Goal: Transaction & Acquisition: Book appointment/travel/reservation

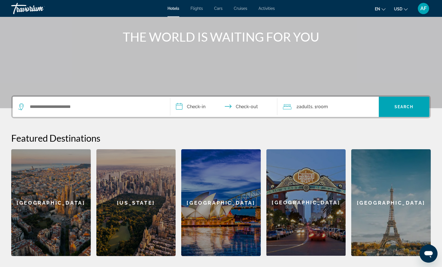
scroll to position [60, 0]
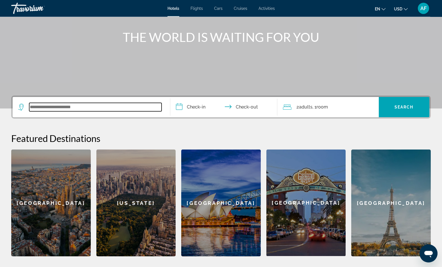
click at [138, 111] on input "Search widget" at bounding box center [95, 107] width 132 height 8
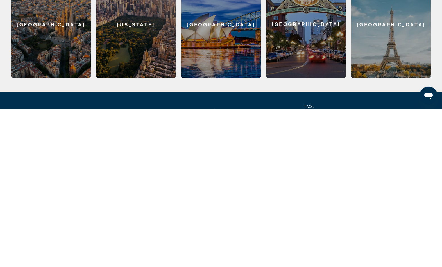
scroll to position [93, 0]
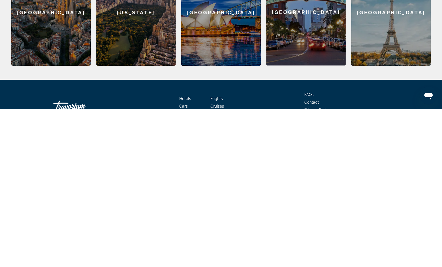
type input "*"
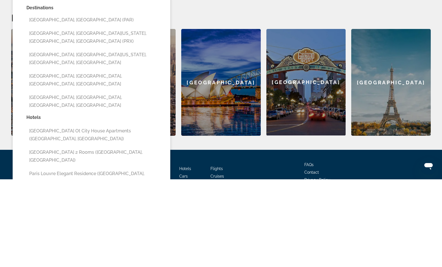
type input "*****"
click at [207, 64] on input "**********" at bounding box center [224, 75] width 109 height 22
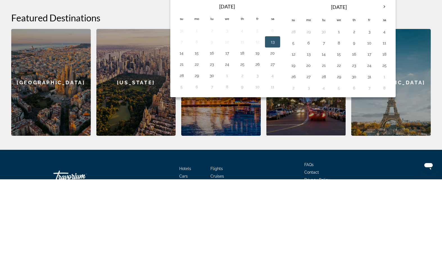
scroll to position [164, 0]
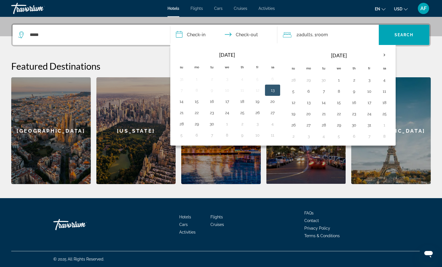
click at [392, 61] on th "Next month" at bounding box center [384, 55] width 15 height 12
click at [374, 129] on button "28" at bounding box center [369, 125] width 9 height 8
click at [392, 61] on th "Next month" at bounding box center [384, 55] width 15 height 12
click at [313, 84] on button "1" at bounding box center [308, 80] width 9 height 8
type input "**********"
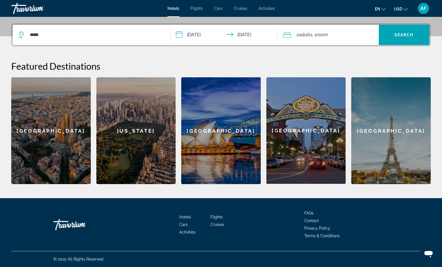
click at [412, 41] on span "Search widget" at bounding box center [404, 34] width 51 height 13
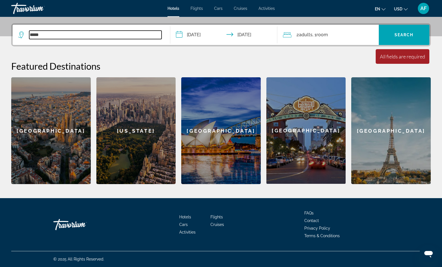
click at [53, 39] on input "*****" at bounding box center [95, 35] width 132 height 8
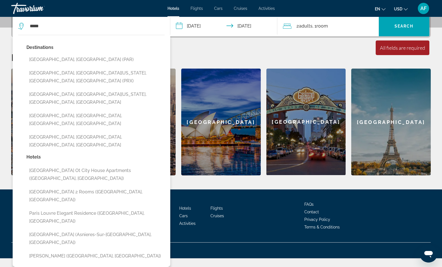
click at [36, 65] on button "Paris, France (PAR)" at bounding box center [95, 59] width 138 height 11
type input "**********"
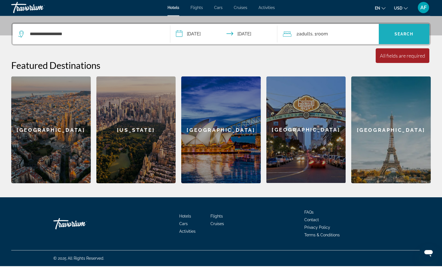
click at [395, 40] on span "Search widget" at bounding box center [404, 34] width 51 height 13
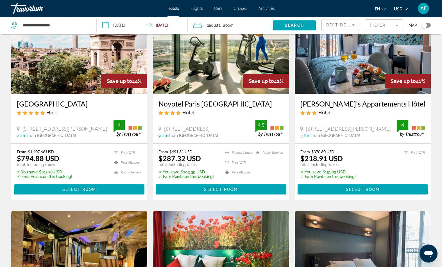
scroll to position [266, 0]
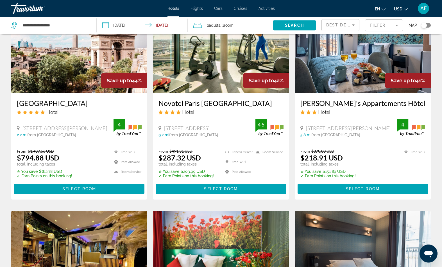
click at [407, 93] on img "Main content" at bounding box center [363, 48] width 136 height 90
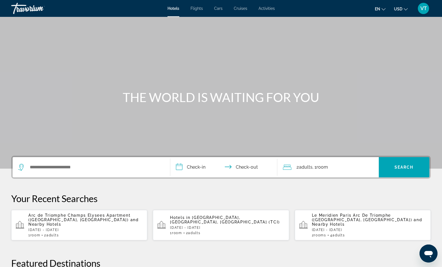
click at [99, 227] on span "and Nearby Hotels" at bounding box center [83, 222] width 111 height 9
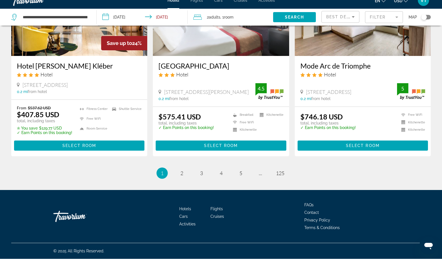
scroll to position [885, 0]
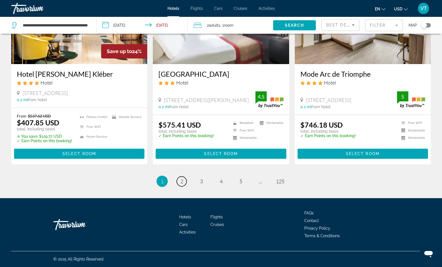
click at [179, 186] on link "page 2" at bounding box center [182, 182] width 10 height 10
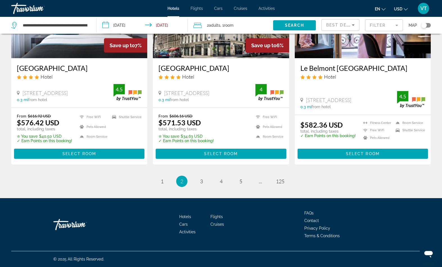
scroll to position [843, 0]
click at [200, 184] on span "3" at bounding box center [201, 181] width 3 height 6
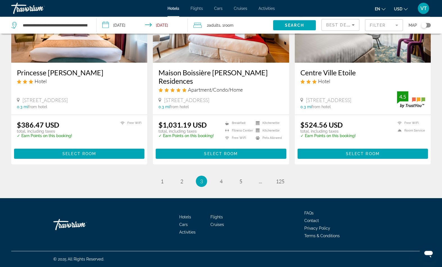
scroll to position [846, 0]
click at [224, 186] on link "page 4" at bounding box center [221, 182] width 10 height 10
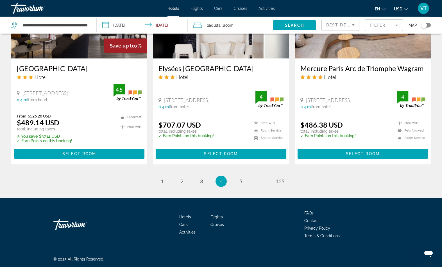
scroll to position [843, 0]
click at [243, 186] on link "page 5" at bounding box center [241, 182] width 10 height 10
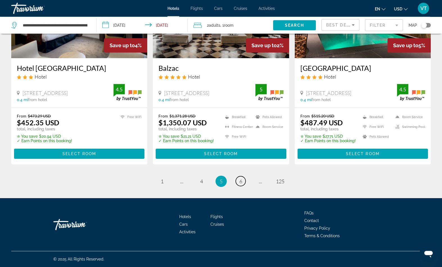
scroll to position [808, 0]
click at [242, 184] on span "6" at bounding box center [241, 181] width 3 height 6
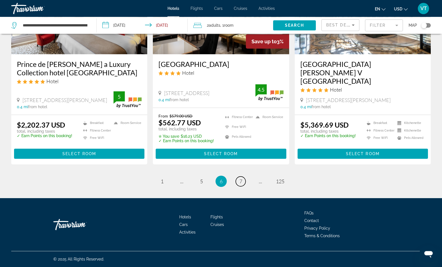
scroll to position [839, 0]
click at [253, 187] on ul "6 / 125 page 1 page ... page 5 You're on page 6 page 7 page ... page 125" at bounding box center [221, 181] width 420 height 11
click at [246, 186] on link "page 7" at bounding box center [241, 182] width 10 height 10
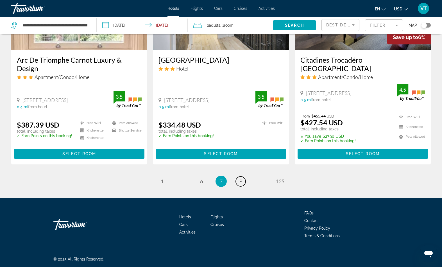
scroll to position [810, 0]
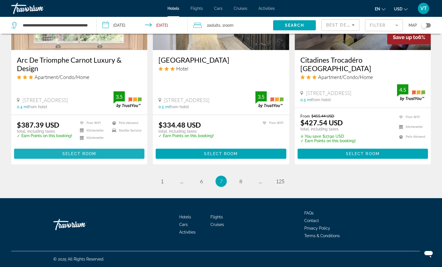
click at [107, 161] on span "Main content" at bounding box center [79, 153] width 130 height 13
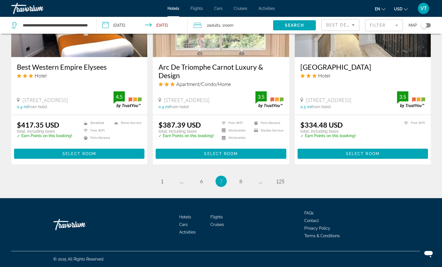
scroll to position [847, 0]
click at [246, 186] on link "page 8" at bounding box center [241, 182] width 10 height 10
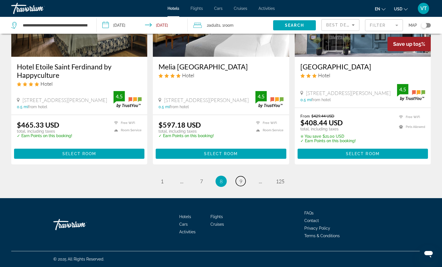
scroll to position [891, 0]
click at [246, 186] on link "page 9" at bounding box center [241, 181] width 10 height 10
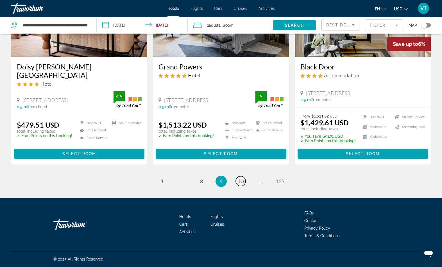
scroll to position [898, 0]
click at [246, 186] on link "page 10" at bounding box center [241, 181] width 10 height 10
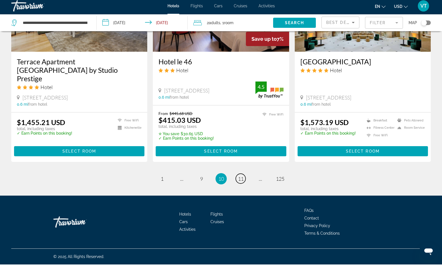
scroll to position [884, 0]
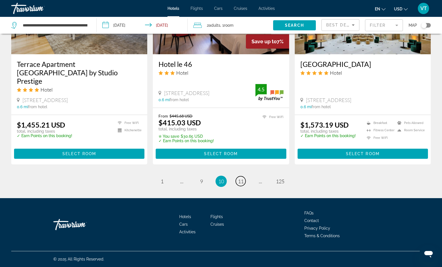
click at [246, 186] on link "page 11" at bounding box center [241, 181] width 10 height 10
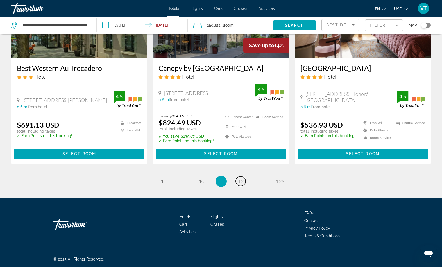
scroll to position [834, 0]
click at [243, 186] on link "page 12" at bounding box center [241, 181] width 10 height 10
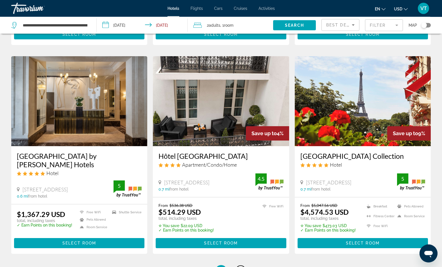
scroll to position [636, 0]
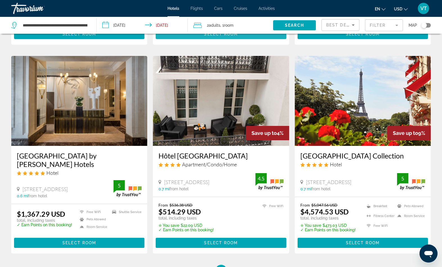
click at [269, 41] on span "Main content" at bounding box center [221, 33] width 130 height 13
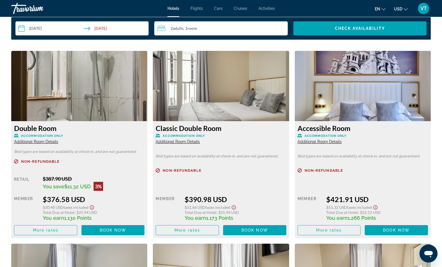
scroll to position [745, 0]
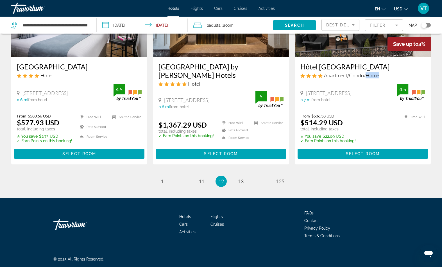
scroll to position [902, 0]
click at [243, 186] on link "page 13" at bounding box center [241, 181] width 10 height 10
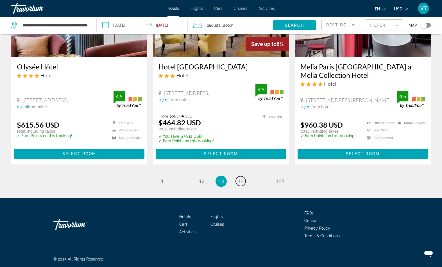
scroll to position [916, 0]
